Goal: Task Accomplishment & Management: Manage account settings

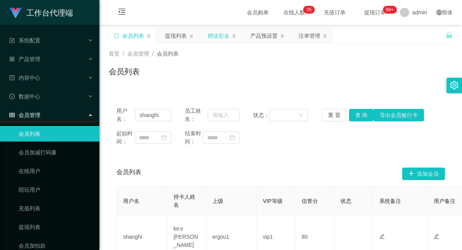
click at [217, 34] on div "赠送彩金" at bounding box center [219, 35] width 22 height 15
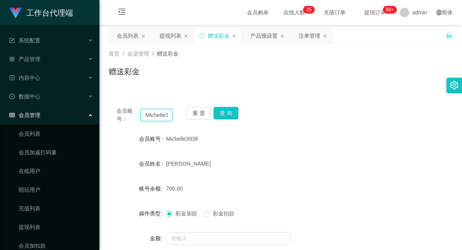
click at [160, 114] on input "Michelle3938" at bounding box center [157, 115] width 32 height 12
paste input "asht"
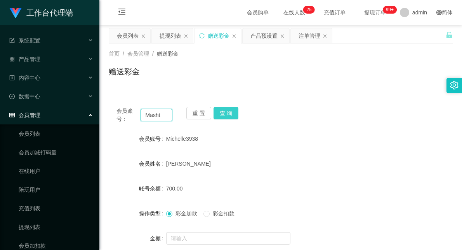
type input "Masht"
click at [228, 114] on button "查 询" at bounding box center [226, 113] width 25 height 12
click at [321, 132] on div "Masht" at bounding box center [266, 139] width 201 height 16
click at [151, 117] on input "Masht" at bounding box center [157, 115] width 32 height 12
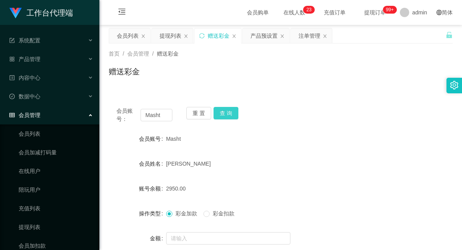
click at [223, 108] on button "查 询" at bounding box center [226, 113] width 25 height 12
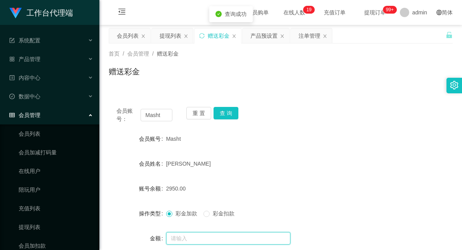
click at [189, 240] on input "text" at bounding box center [228, 238] width 124 height 12
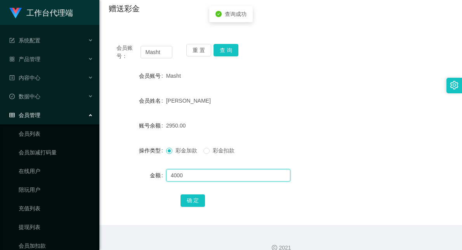
scroll to position [74, 0]
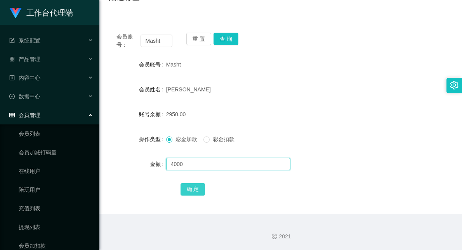
type input "4000"
click at [192, 186] on button "确 定" at bounding box center [193, 189] width 25 height 12
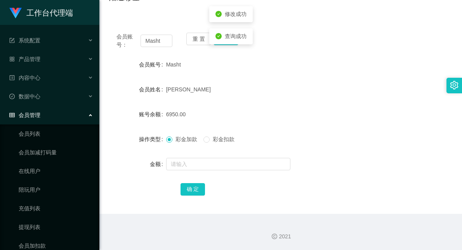
click at [335, 105] on form "会员账号 Masht 会员姓名 [PERSON_NAME] 账号余额 6950.00 操作类型 彩金加款 彩金扣款 金额 确 定" at bounding box center [281, 127] width 344 height 140
click at [303, 109] on div "6950.00" at bounding box center [266, 114] width 201 height 16
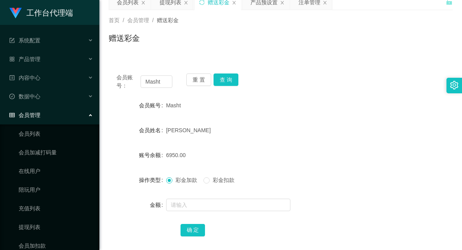
scroll to position [0, 0]
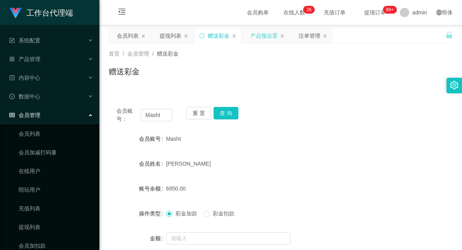
click at [263, 30] on div "产品预设置" at bounding box center [263, 35] width 27 height 15
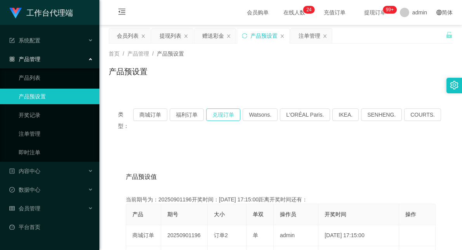
click at [223, 112] on button "兑现订单" at bounding box center [223, 114] width 34 height 12
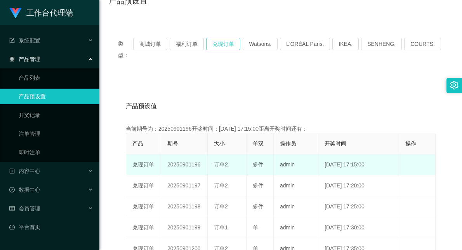
scroll to position [86, 0]
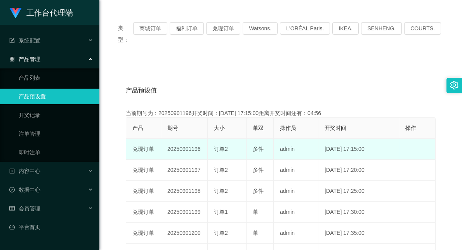
drag, startPoint x: 191, startPoint y: 141, endPoint x: 201, endPoint y: 138, distance: 10.4
click at [201, 139] on td "20250901196" at bounding box center [184, 149] width 47 height 21
click at [191, 139] on td "20250901196" at bounding box center [184, 149] width 47 height 21
drag, startPoint x: 133, startPoint y: 135, endPoint x: 167, endPoint y: 137, distance: 34.2
click at [167, 139] on tr "兑现订单 20250901196 订单2 多件 admin [DATE] 17:15:00 编 辑 限制投注" at bounding box center [280, 149] width 309 height 21
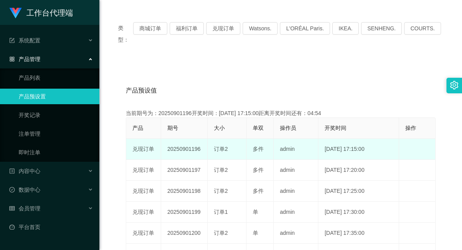
click at [191, 140] on td "20250901196" at bounding box center [184, 149] width 47 height 21
drag, startPoint x: 165, startPoint y: 137, endPoint x: 201, endPoint y: 139, distance: 35.7
click at [200, 139] on td "20250901196" at bounding box center [184, 149] width 47 height 21
click at [201, 139] on td "20250901196" at bounding box center [184, 149] width 47 height 21
drag, startPoint x: 191, startPoint y: 138, endPoint x: 198, endPoint y: 138, distance: 7.4
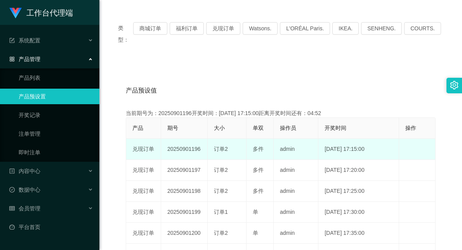
click at [198, 139] on td "20250901196" at bounding box center [184, 149] width 47 height 21
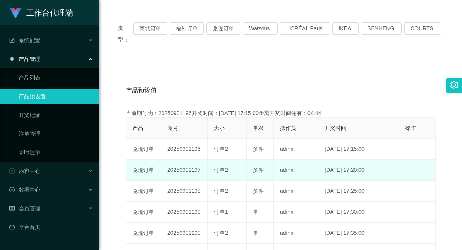
click at [261, 167] on span "多件" at bounding box center [258, 170] width 11 height 6
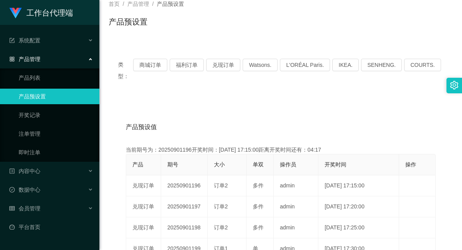
scroll to position [43, 0]
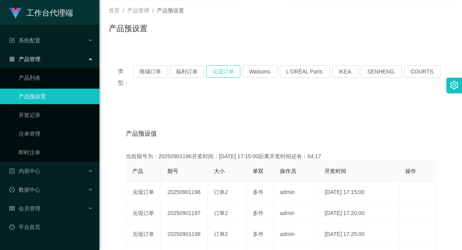
click at [230, 69] on button "兑现订单" at bounding box center [223, 71] width 34 height 12
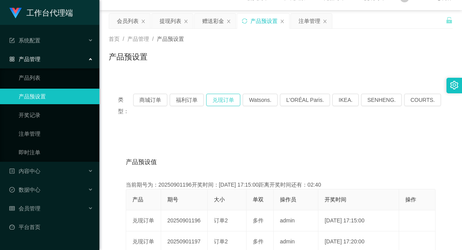
scroll to position [0, 0]
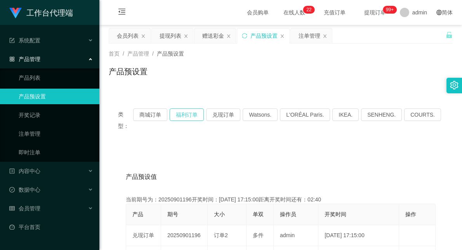
click at [191, 113] on button "福利订单" at bounding box center [187, 114] width 34 height 12
click at [229, 114] on button "兑现订单" at bounding box center [223, 114] width 34 height 12
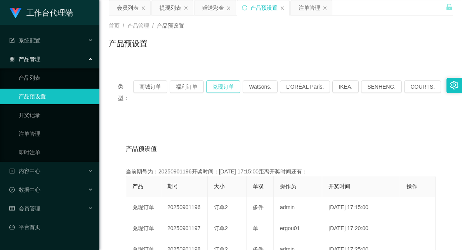
scroll to position [43, 0]
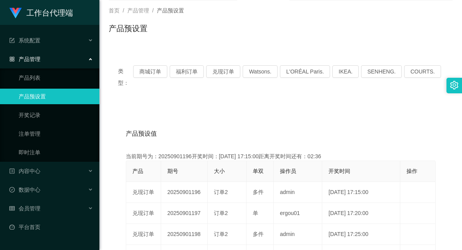
drag, startPoint x: 289, startPoint y: 10, endPoint x: 300, endPoint y: 7, distance: 11.4
click at [300, 7] on div "首页 / 产品管理 / 产品预设置 /" at bounding box center [281, 11] width 344 height 8
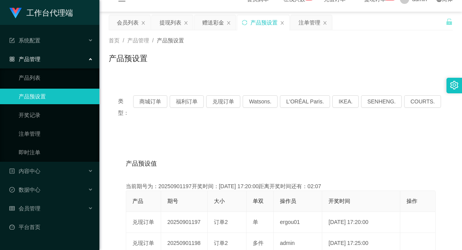
scroll to position [0, 0]
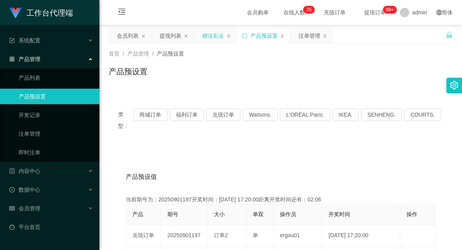
click at [210, 36] on div "赠送彩金" at bounding box center [213, 35] width 22 height 15
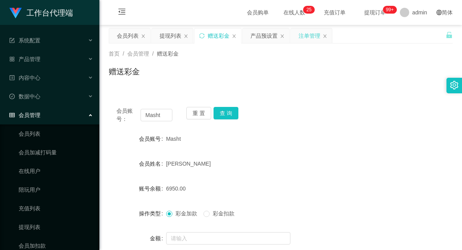
click at [309, 37] on div "注单管理" at bounding box center [310, 35] width 22 height 15
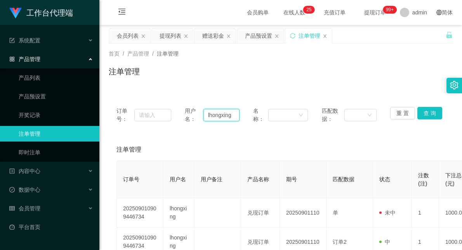
click at [214, 117] on input "lhongxing" at bounding box center [221, 115] width 36 height 12
paste input "Masht"
type input "Masht"
click at [422, 112] on button "查 询" at bounding box center [429, 113] width 25 height 12
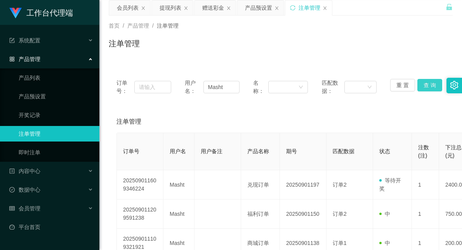
scroll to position [43, 0]
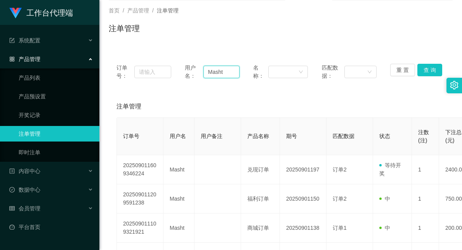
click at [219, 67] on input "Masht" at bounding box center [221, 72] width 36 height 12
click at [426, 66] on button "查 询" at bounding box center [429, 70] width 25 height 12
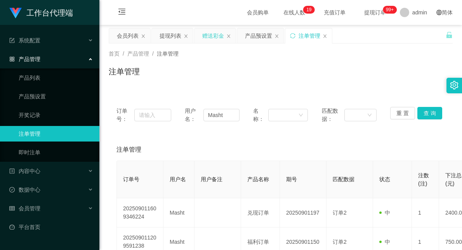
click at [214, 35] on div "赠送彩金" at bounding box center [213, 35] width 22 height 15
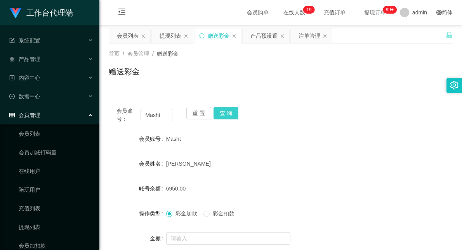
click at [227, 114] on button "查 询" at bounding box center [226, 113] width 25 height 12
drag, startPoint x: 220, startPoint y: 214, endPoint x: 220, endPoint y: 220, distance: 5.4
click at [220, 214] on span "彩金扣款" at bounding box center [224, 213] width 28 height 6
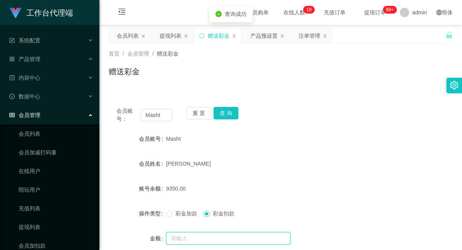
click at [218, 238] on input "text" at bounding box center [228, 238] width 124 height 12
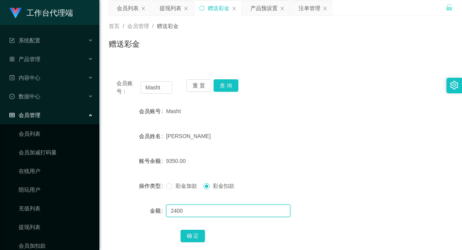
scroll to position [43, 0]
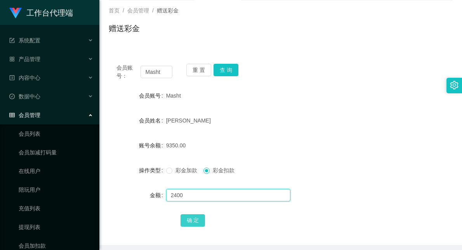
type input "2400"
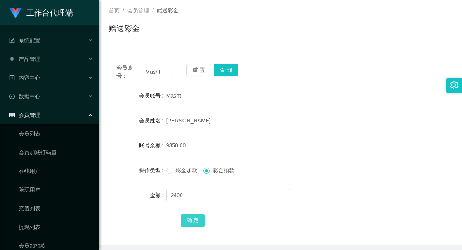
click at [193, 223] on button "确 定" at bounding box center [193, 220] width 25 height 12
click at [294, 156] on form "会员账号 Masht 会员姓名 [PERSON_NAME] 账号余额 6950.00 操作类型 彩金加款 彩金扣款 金额 确 定" at bounding box center [281, 158] width 344 height 140
click at [226, 68] on button "查 询" at bounding box center [226, 70] width 25 height 12
click at [155, 74] on input "Masht" at bounding box center [157, 72] width 32 height 12
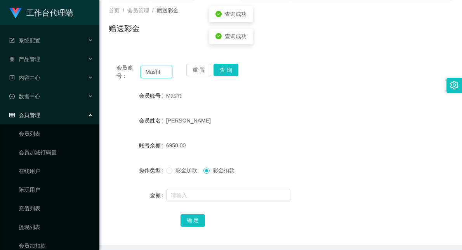
click at [155, 74] on input "Masht" at bounding box center [157, 72] width 32 height 12
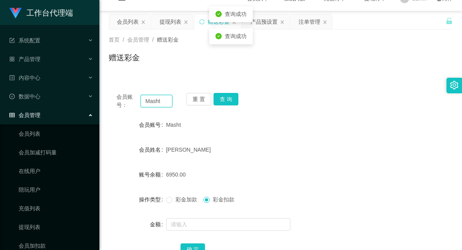
scroll to position [0, 0]
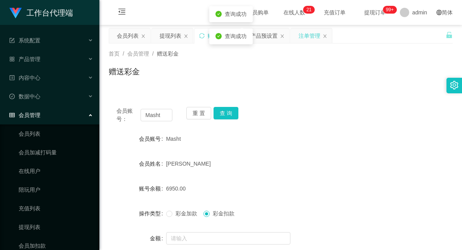
click at [305, 37] on div "注单管理" at bounding box center [310, 35] width 22 height 15
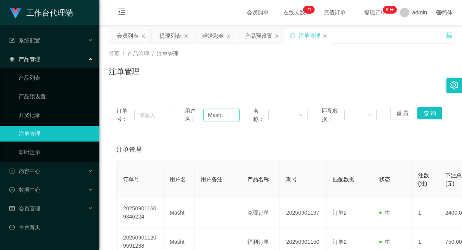
click at [215, 114] on input "Masht" at bounding box center [221, 115] width 36 height 12
click at [427, 111] on button "查 询" at bounding box center [429, 113] width 25 height 12
click at [419, 114] on button "查 询" at bounding box center [429, 113] width 25 height 12
click at [211, 34] on div "赠送彩金" at bounding box center [213, 35] width 22 height 15
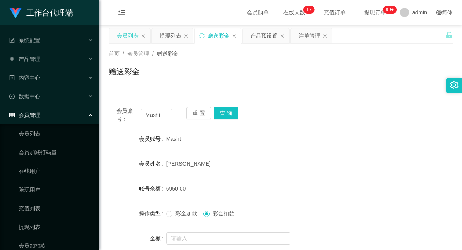
click at [123, 30] on div "会员列表" at bounding box center [128, 35] width 22 height 15
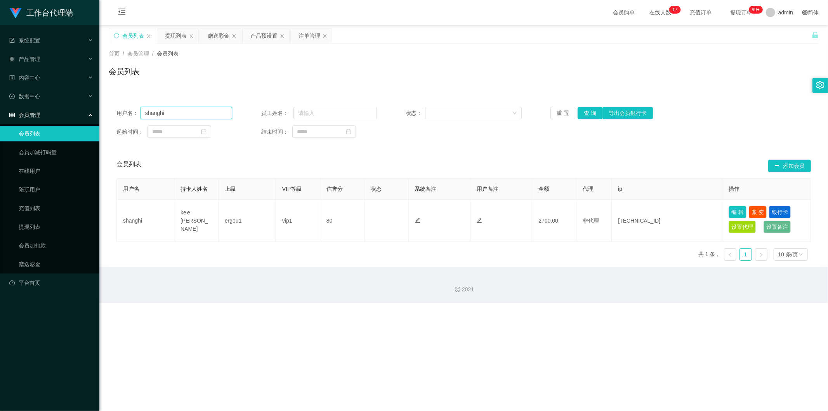
drag, startPoint x: 169, startPoint y: 110, endPoint x: 117, endPoint y: 106, distance: 51.8
click at [117, 107] on div "用户名： shanghi" at bounding box center [174, 113] width 116 height 12
paste input "Masht"
type input "Masht"
drag, startPoint x: 591, startPoint y: 115, endPoint x: 587, endPoint y: 120, distance: 6.3
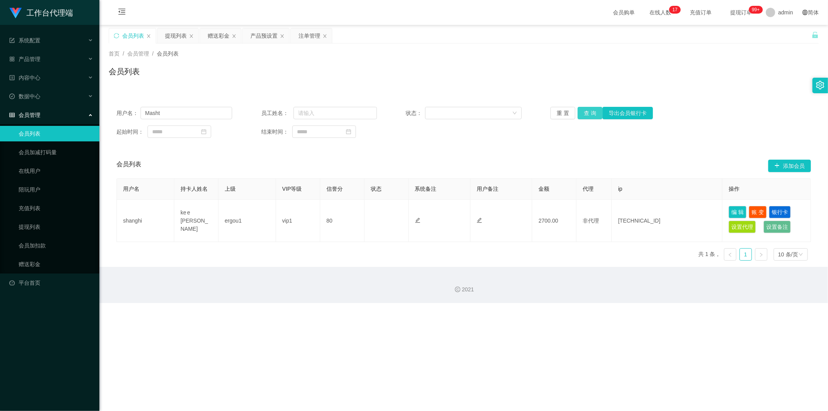
click at [462, 115] on button "查 询" at bounding box center [590, 113] width 25 height 12
click at [462, 210] on button "编 辑" at bounding box center [738, 212] width 18 height 12
type input "Masht"
type input "[PERSON_NAME]"
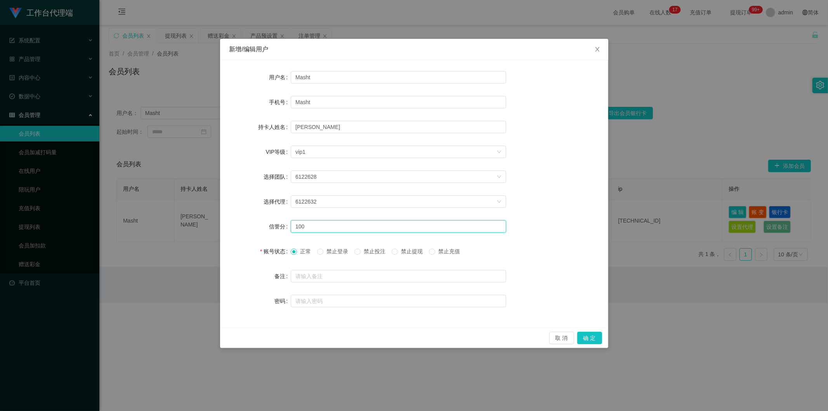
drag, startPoint x: 317, startPoint y: 226, endPoint x: 261, endPoint y: 223, distance: 56.3
click at [261, 223] on div "信誉分 100" at bounding box center [414, 227] width 370 height 16
type input "80"
click at [462, 249] on button "确 定" at bounding box center [589, 338] width 25 height 12
